Goal: Navigation & Orientation: Understand site structure

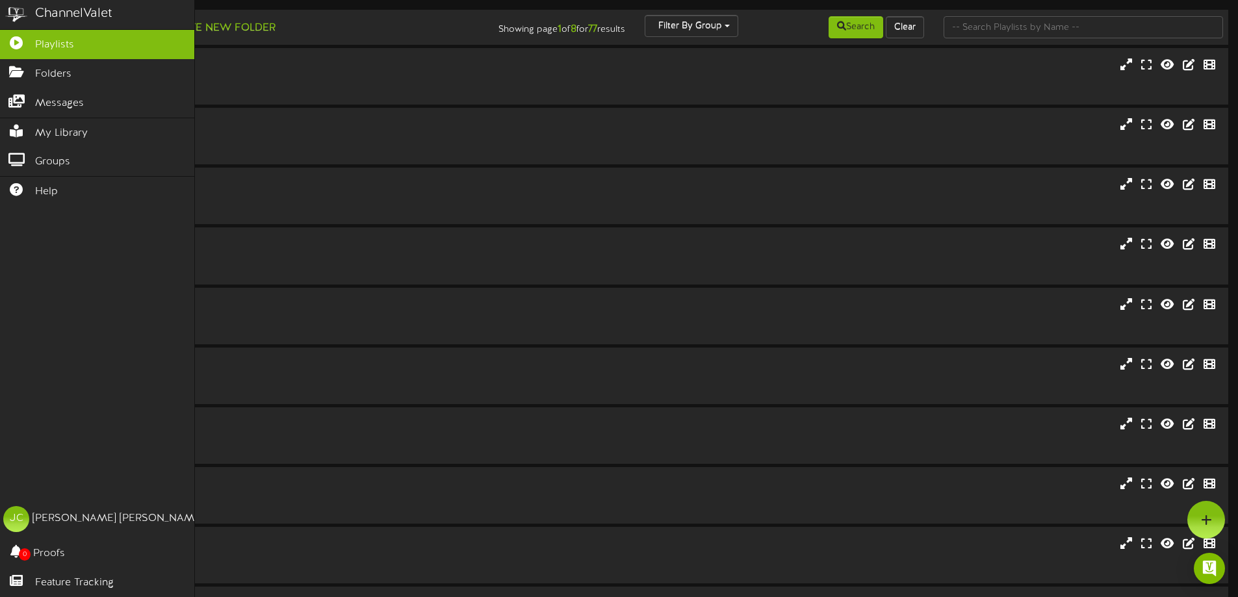
click at [14, 13] on img at bounding box center [16, 14] width 33 height 29
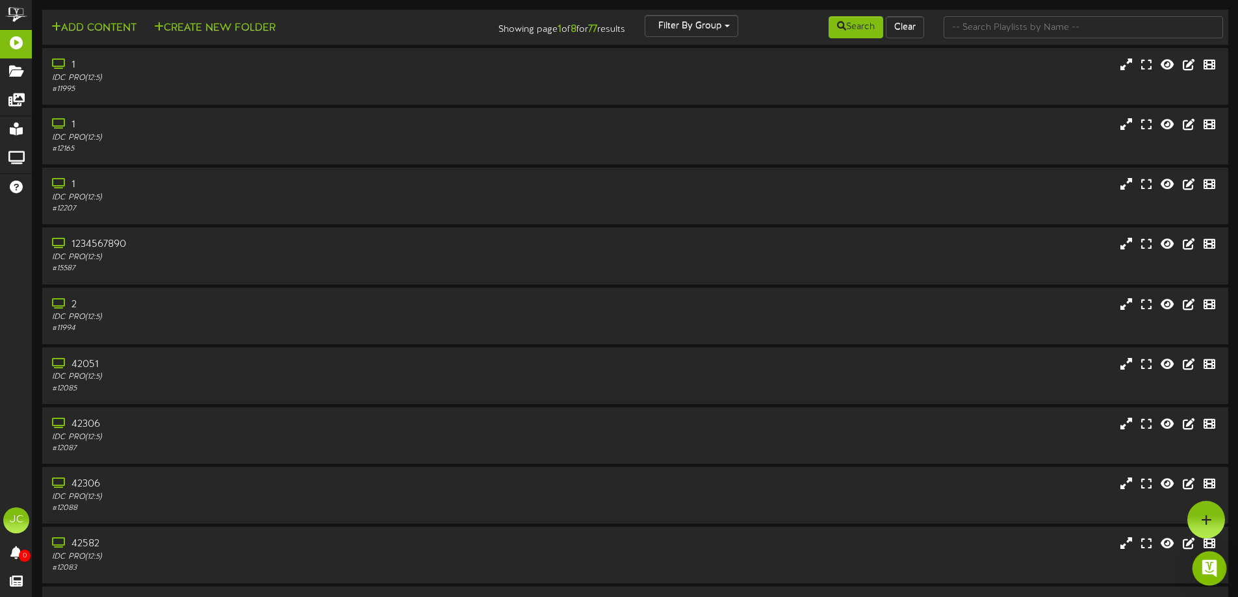
click at [1210, 568] on img "Open Intercom Messenger" at bounding box center [1209, 568] width 17 height 17
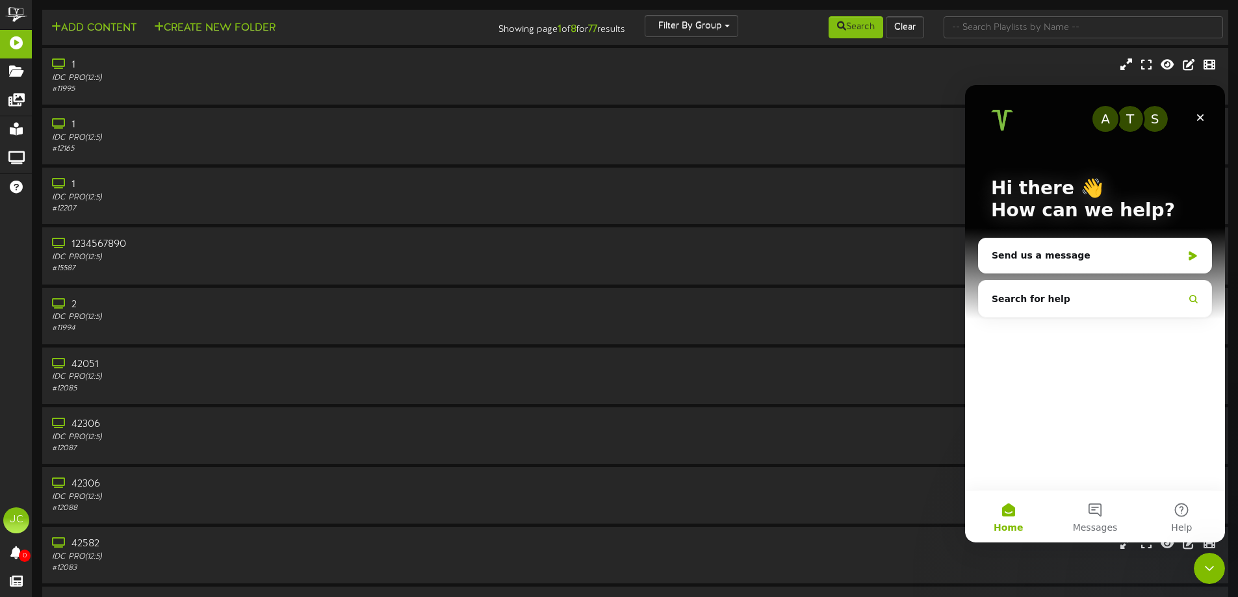
click at [1210, 567] on icon "Close Intercom Messenger" at bounding box center [1210, 569] width 16 height 16
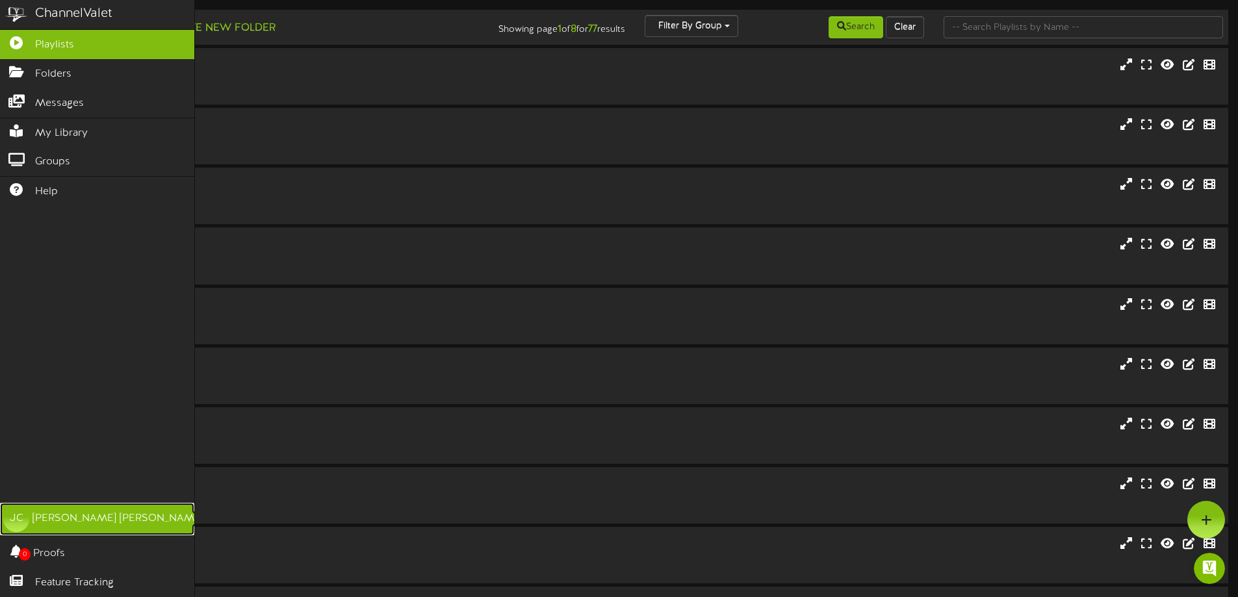
click at [57, 521] on div "[PERSON_NAME]" at bounding box center [118, 519] width 171 height 15
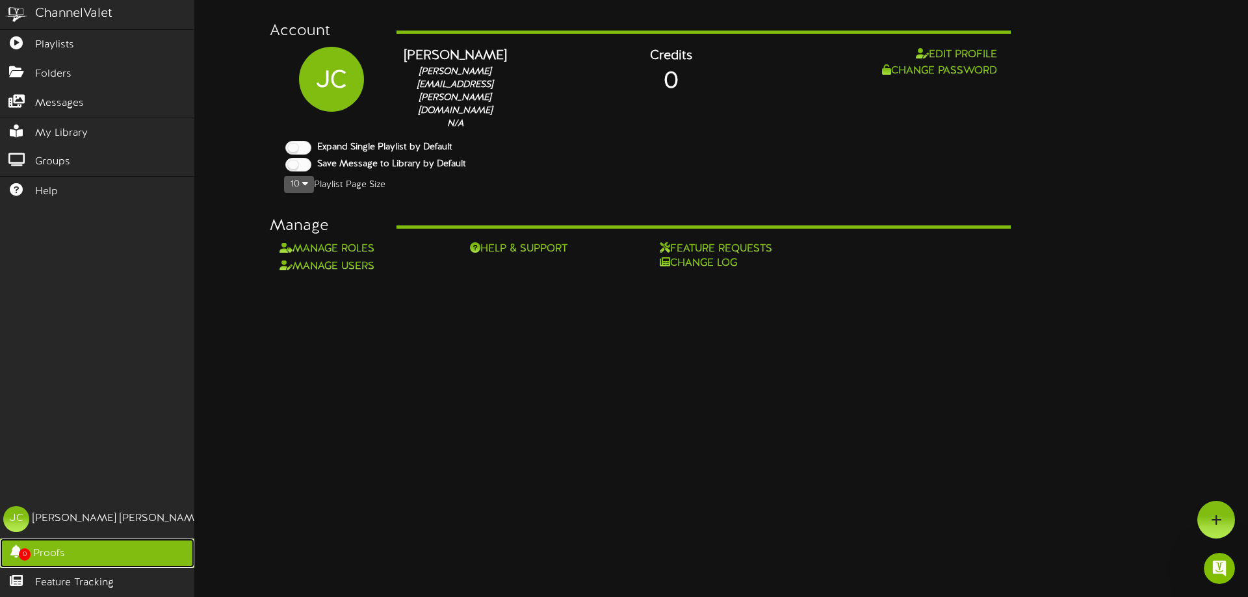
click at [58, 555] on span "Proofs" at bounding box center [49, 554] width 32 height 15
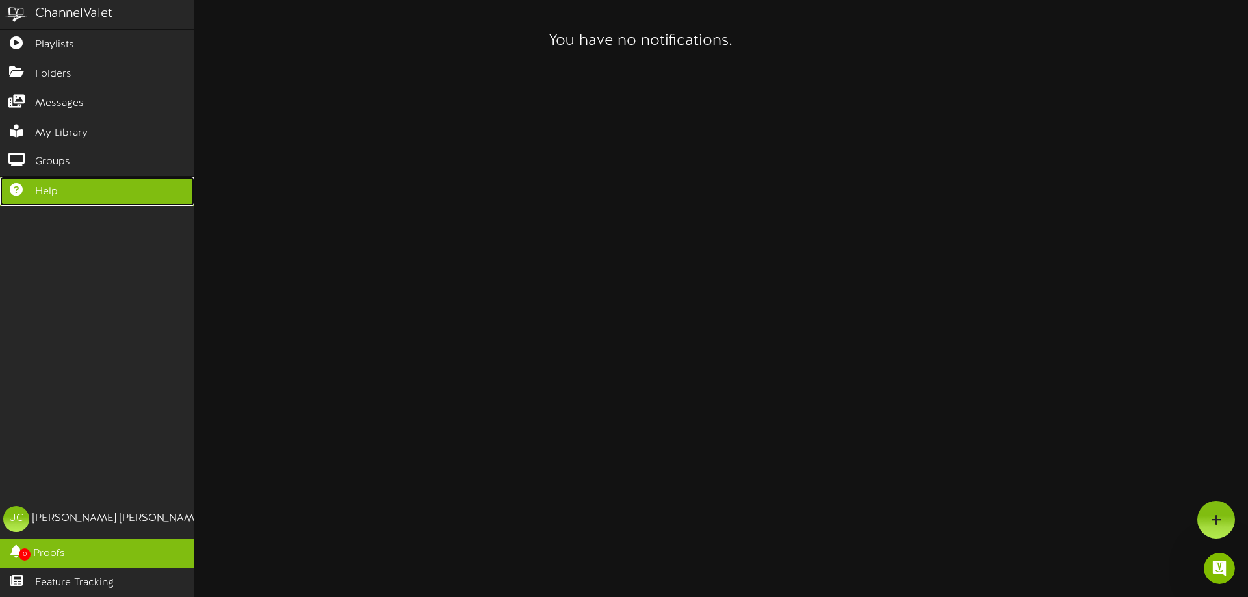
click at [42, 185] on span "Help" at bounding box center [46, 192] width 23 height 15
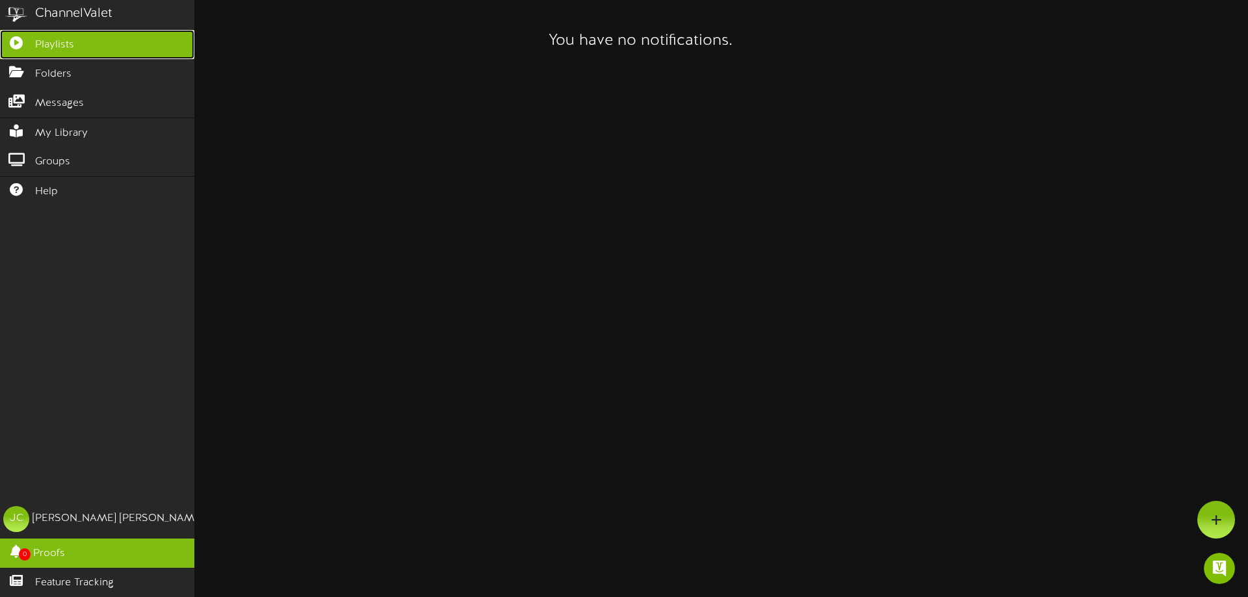
click at [39, 47] on span "Playlists" at bounding box center [54, 45] width 39 height 15
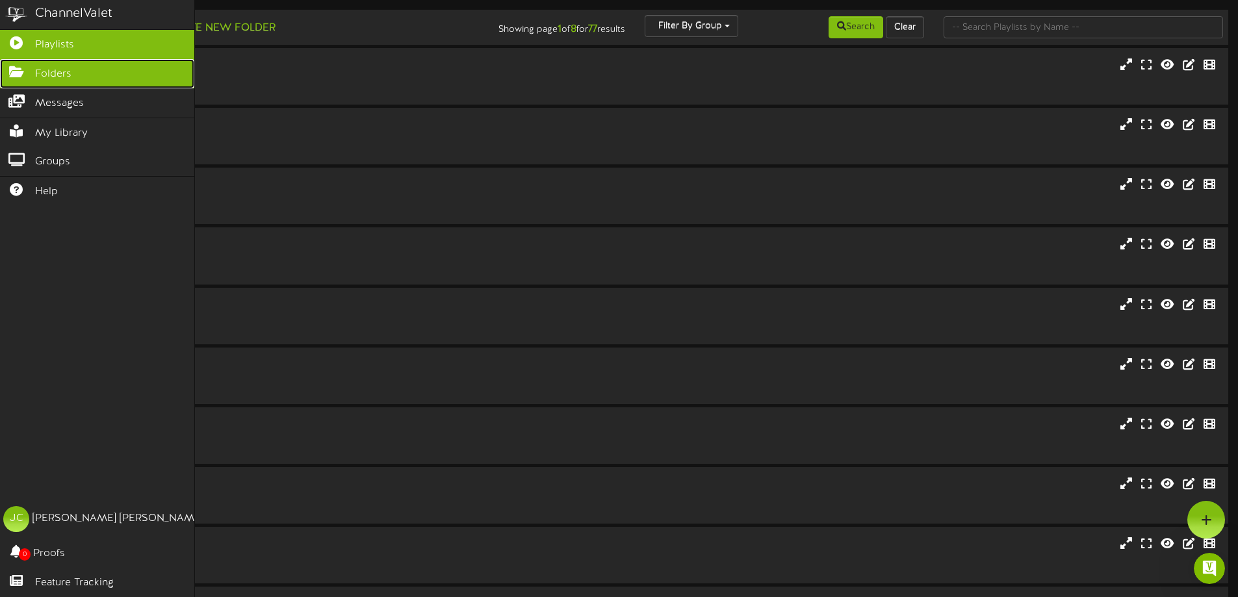
click at [47, 75] on span "Folders" at bounding box center [53, 74] width 36 height 15
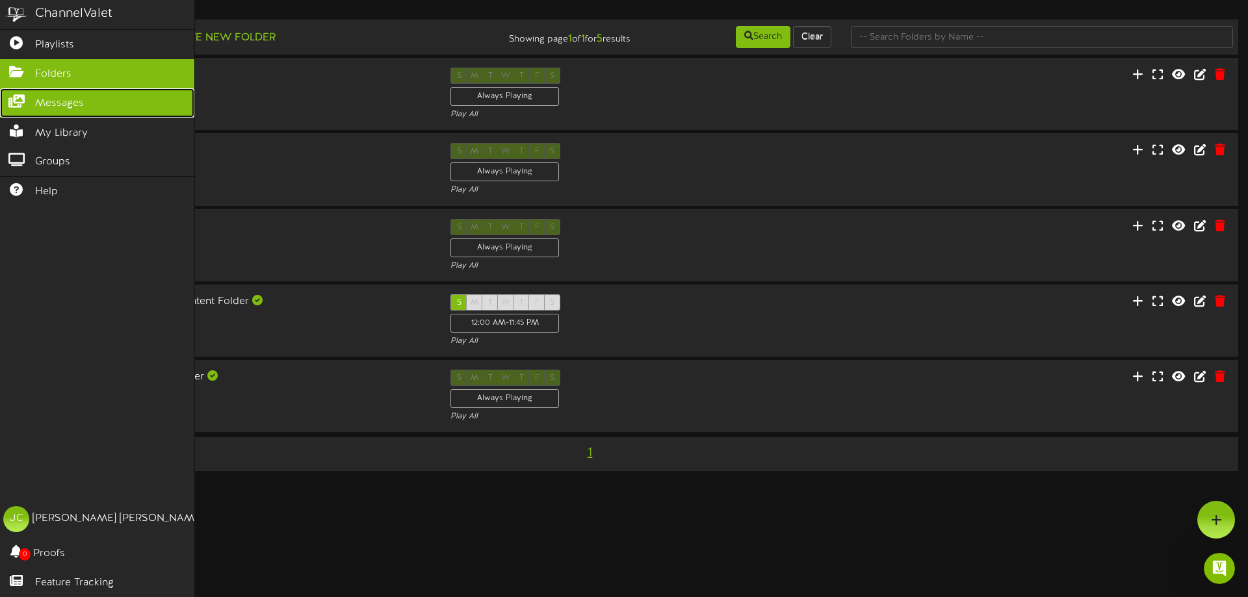
click at [49, 97] on span "Messages" at bounding box center [59, 103] width 49 height 15
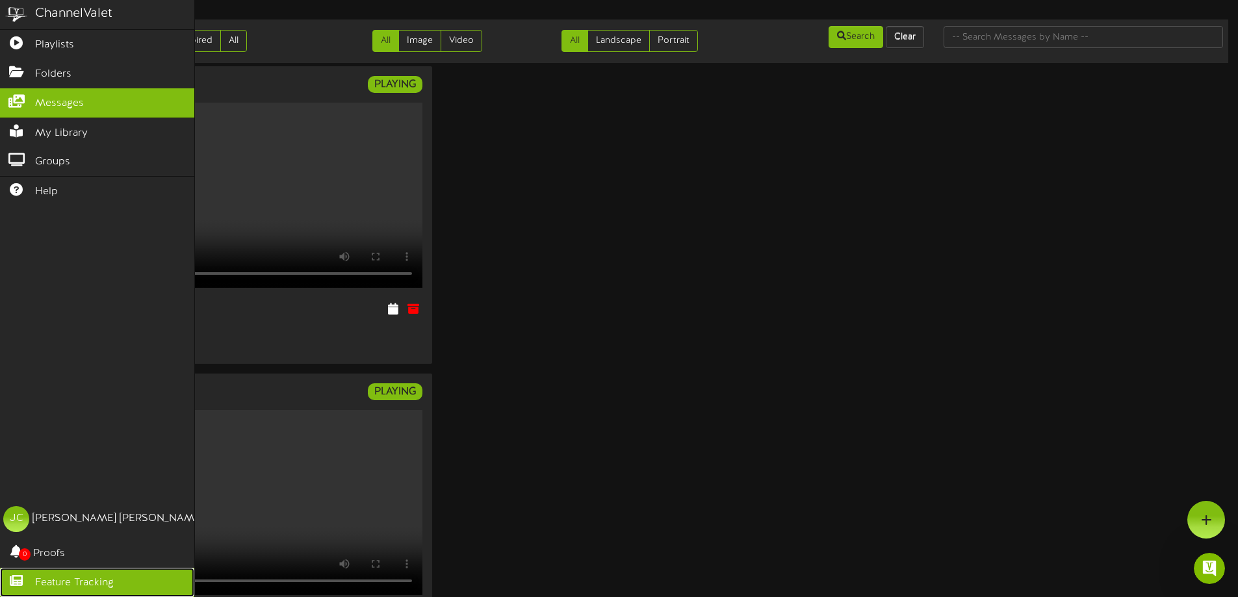
click at [31, 580] on icon at bounding box center [16, 580] width 33 height 10
